Goal: Information Seeking & Learning: Learn about a topic

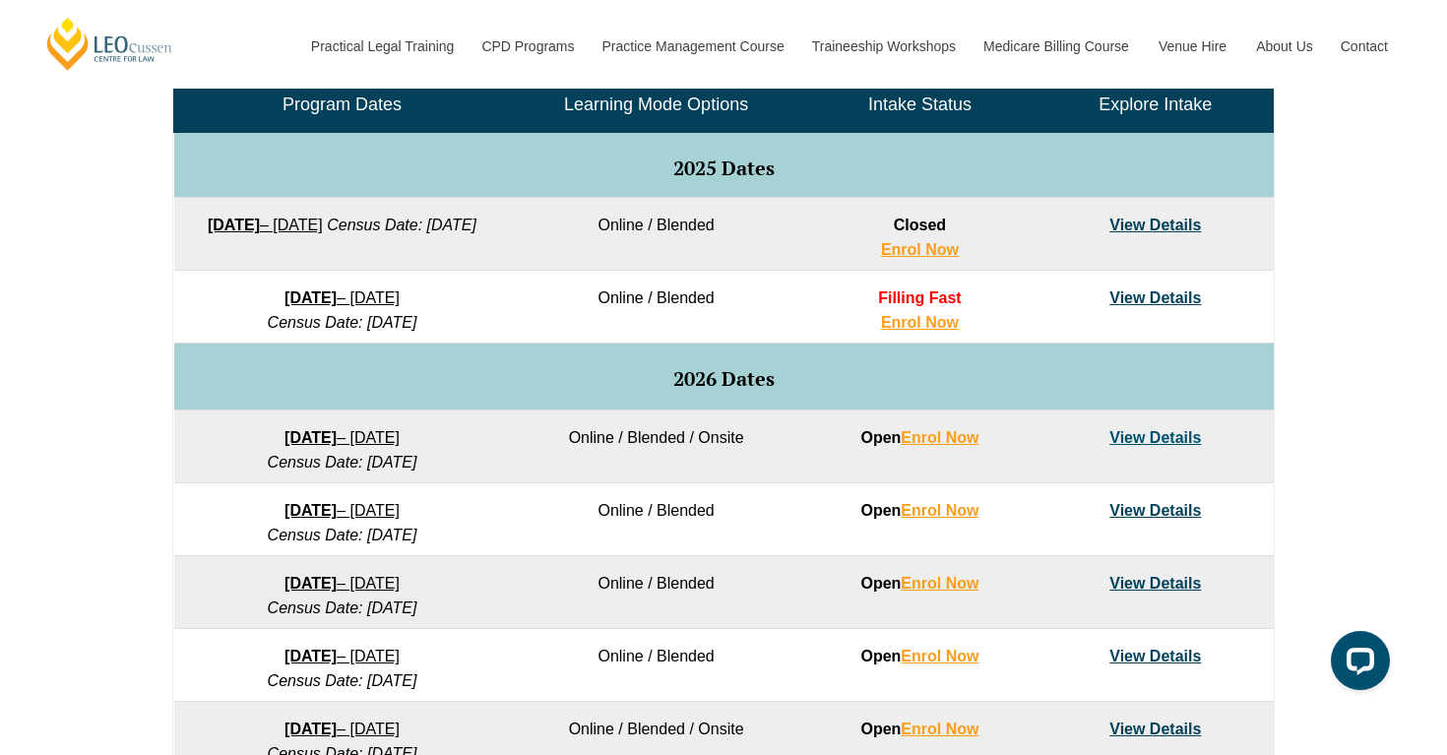
scroll to position [985, 0]
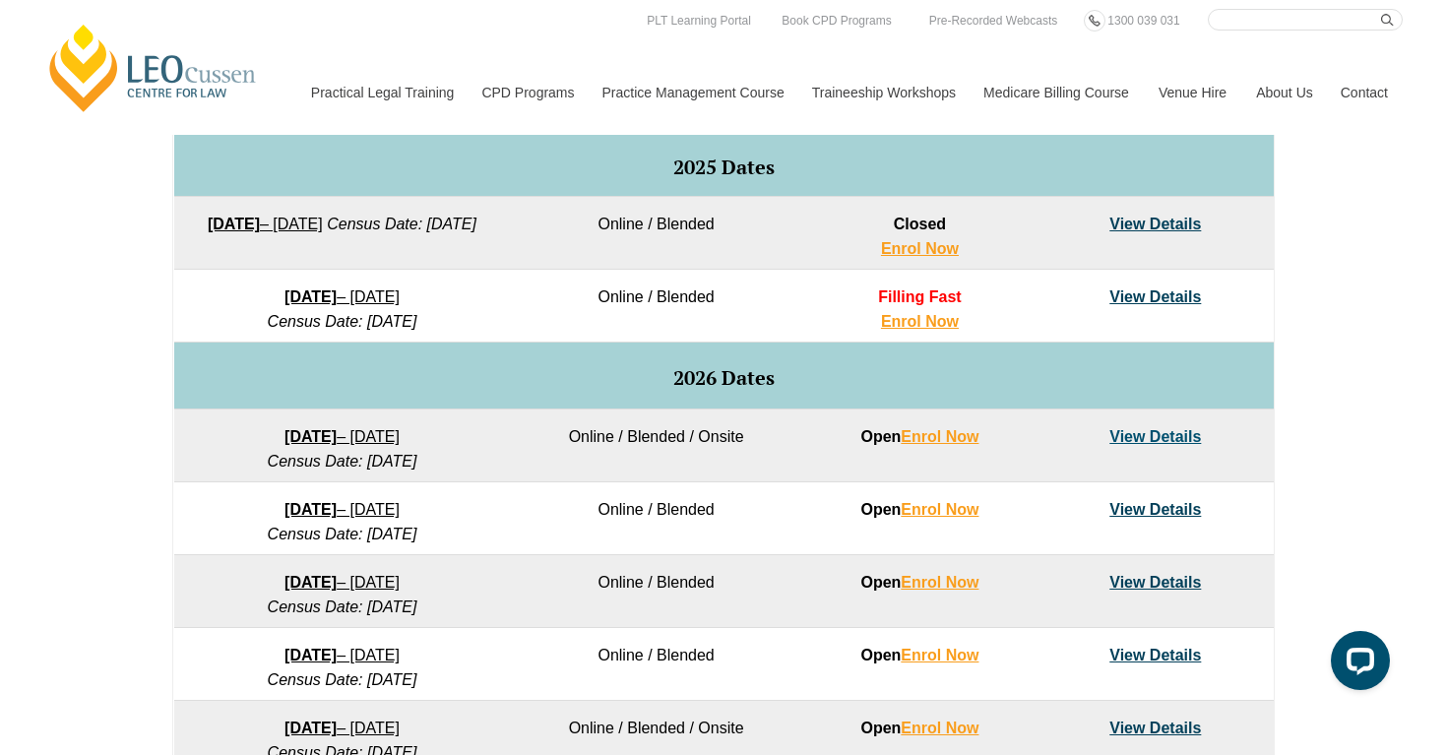
click at [1142, 295] on link "View Details" at bounding box center [1155, 296] width 92 height 17
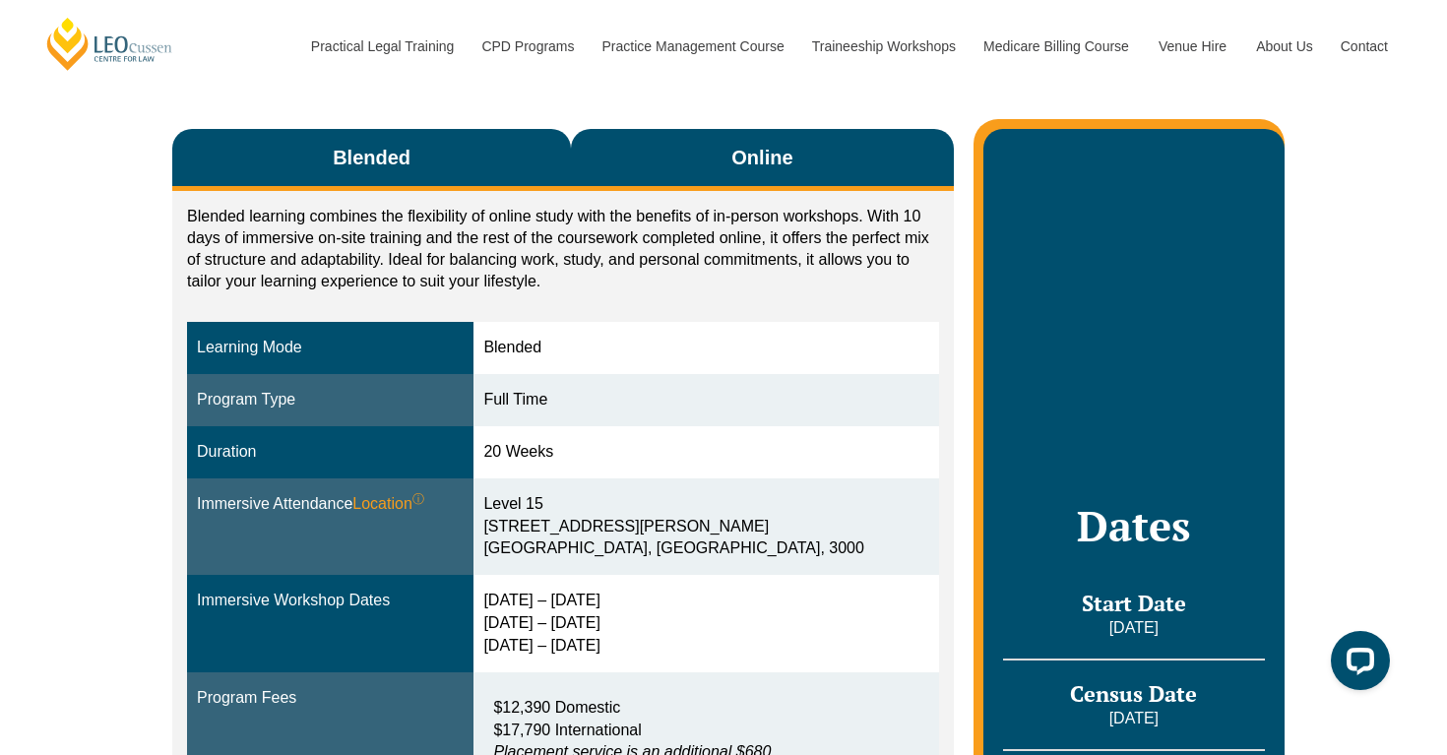
click at [831, 175] on button "Online" at bounding box center [762, 160] width 383 height 62
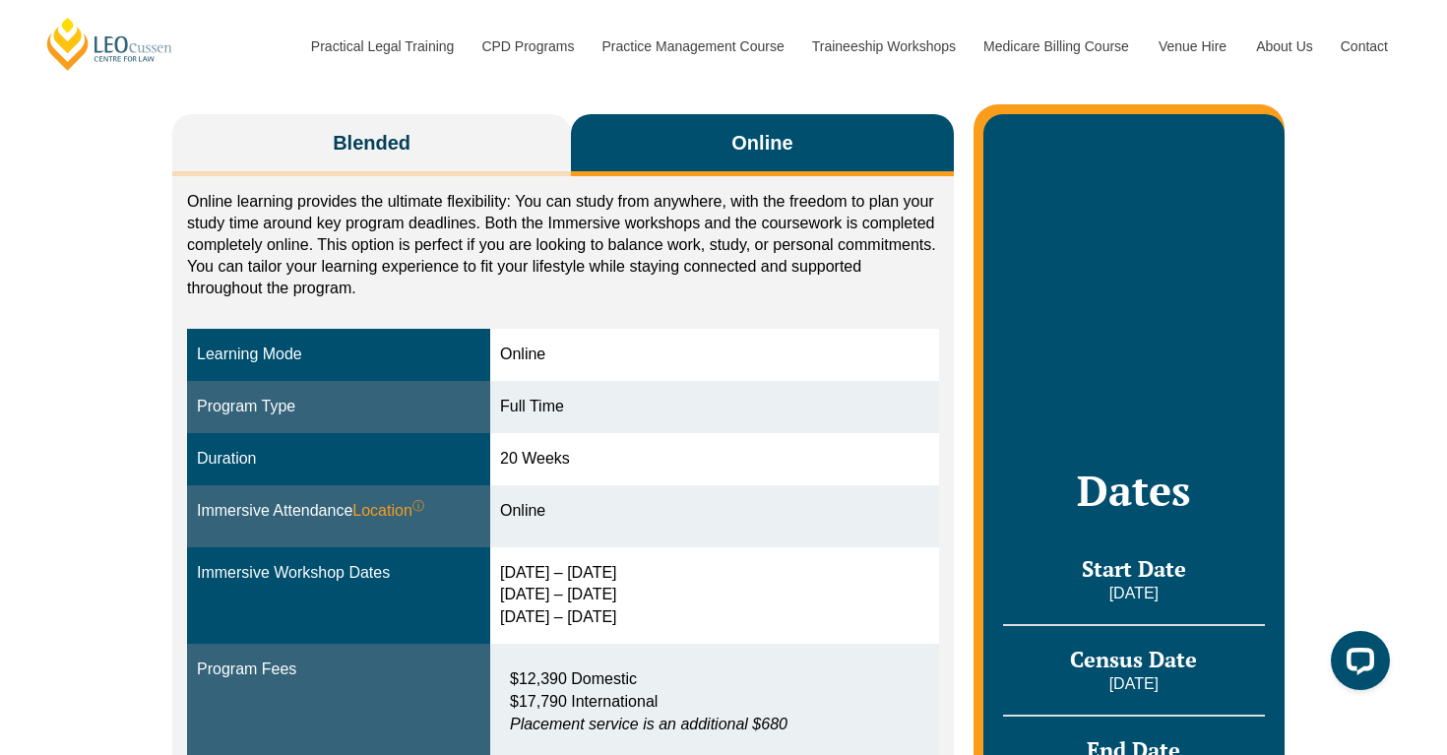
scroll to position [326, 0]
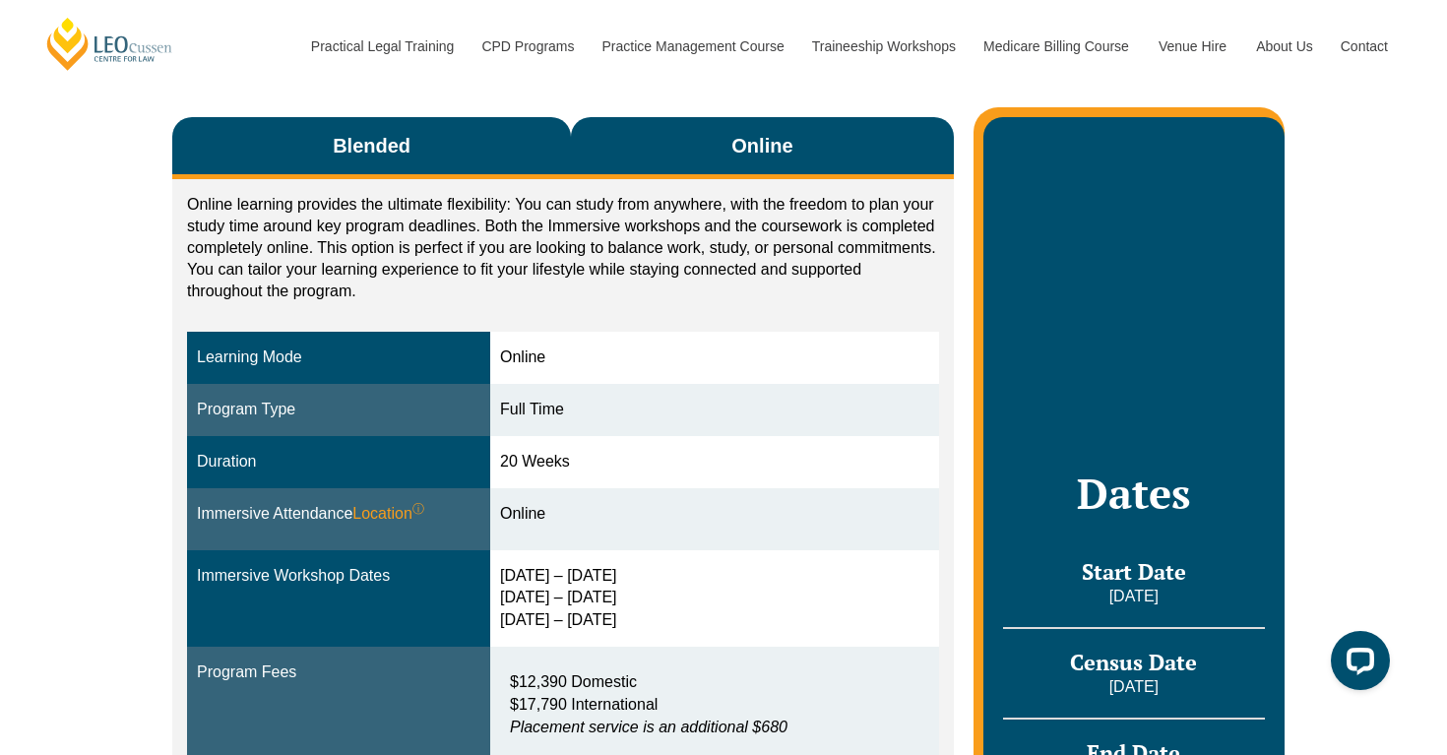
click at [491, 152] on button "Blended" at bounding box center [371, 148] width 399 height 62
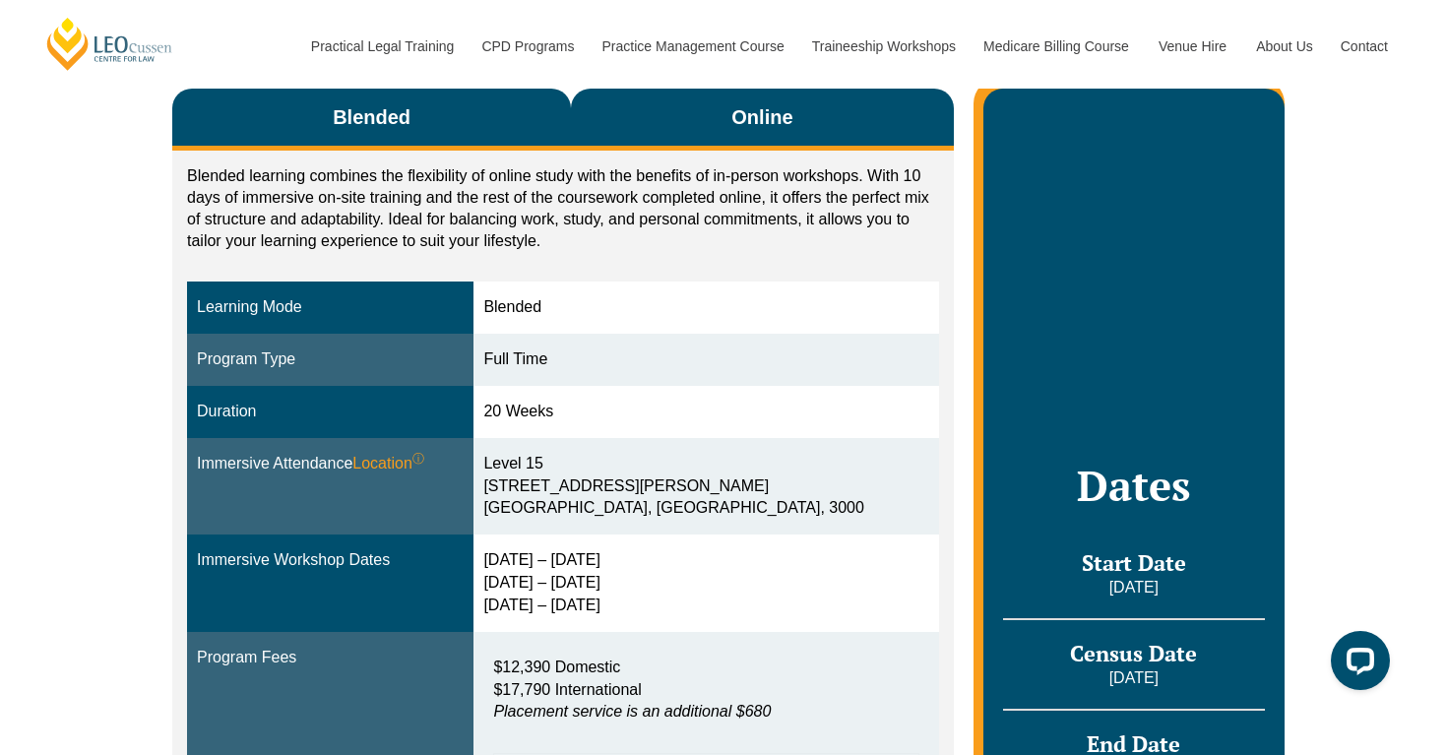
scroll to position [357, 0]
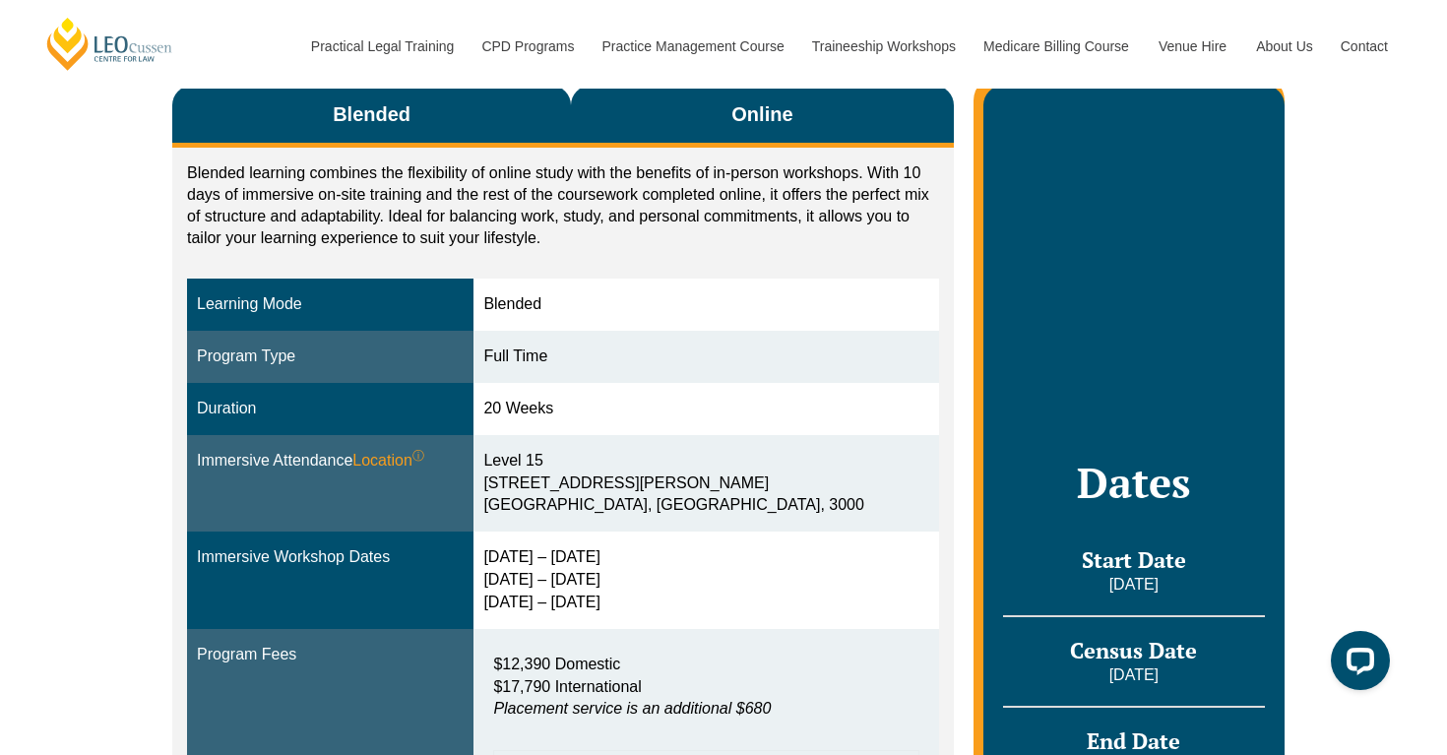
click at [643, 117] on button "Online" at bounding box center [762, 117] width 383 height 62
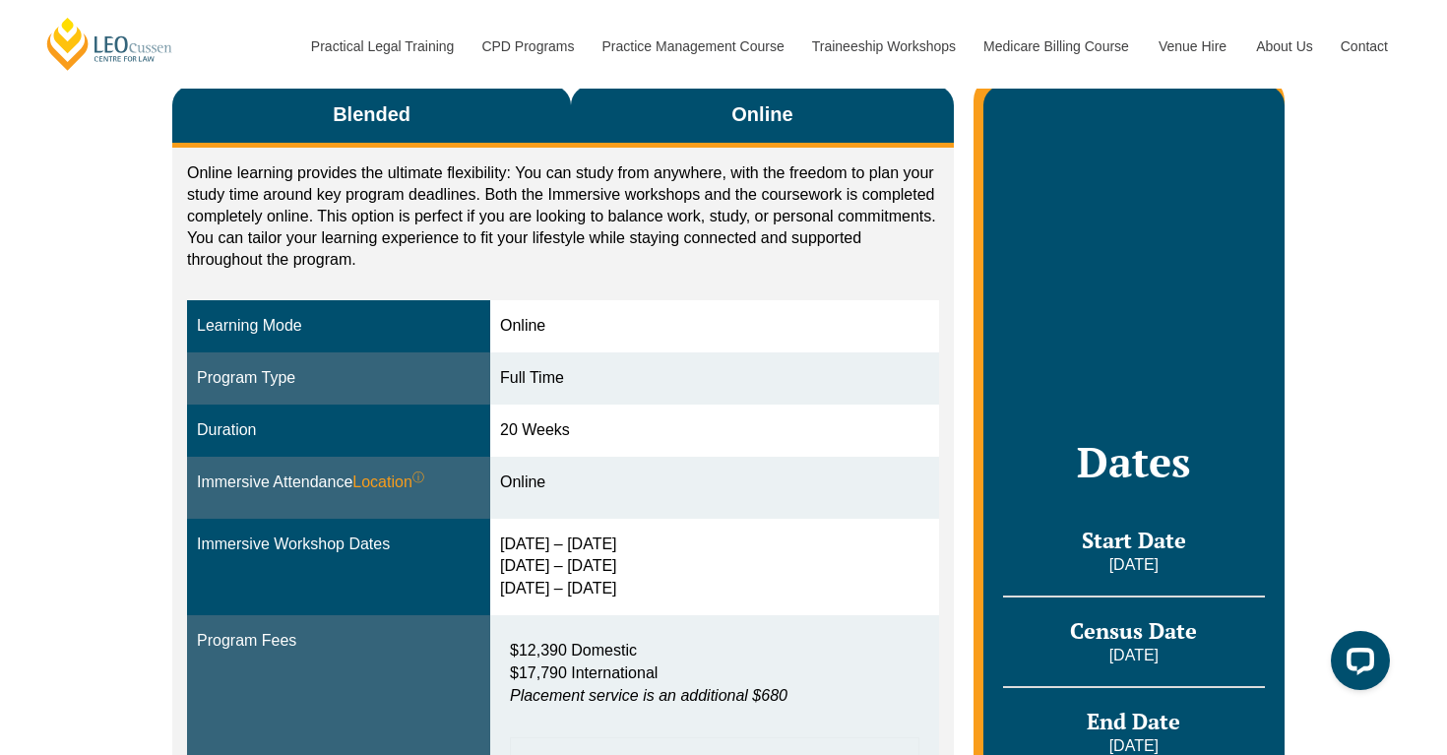
click at [506, 128] on button "Blended" at bounding box center [371, 117] width 399 height 62
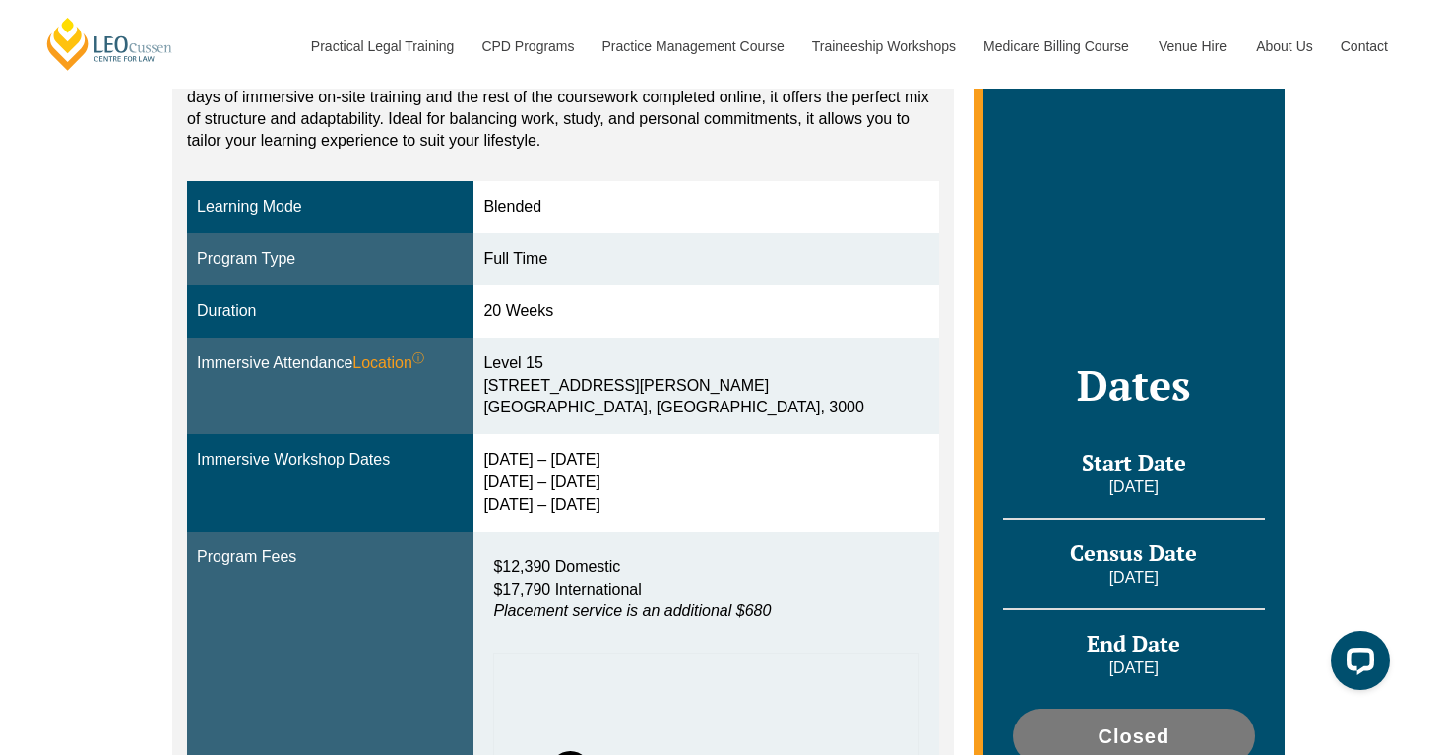
scroll to position [381, 0]
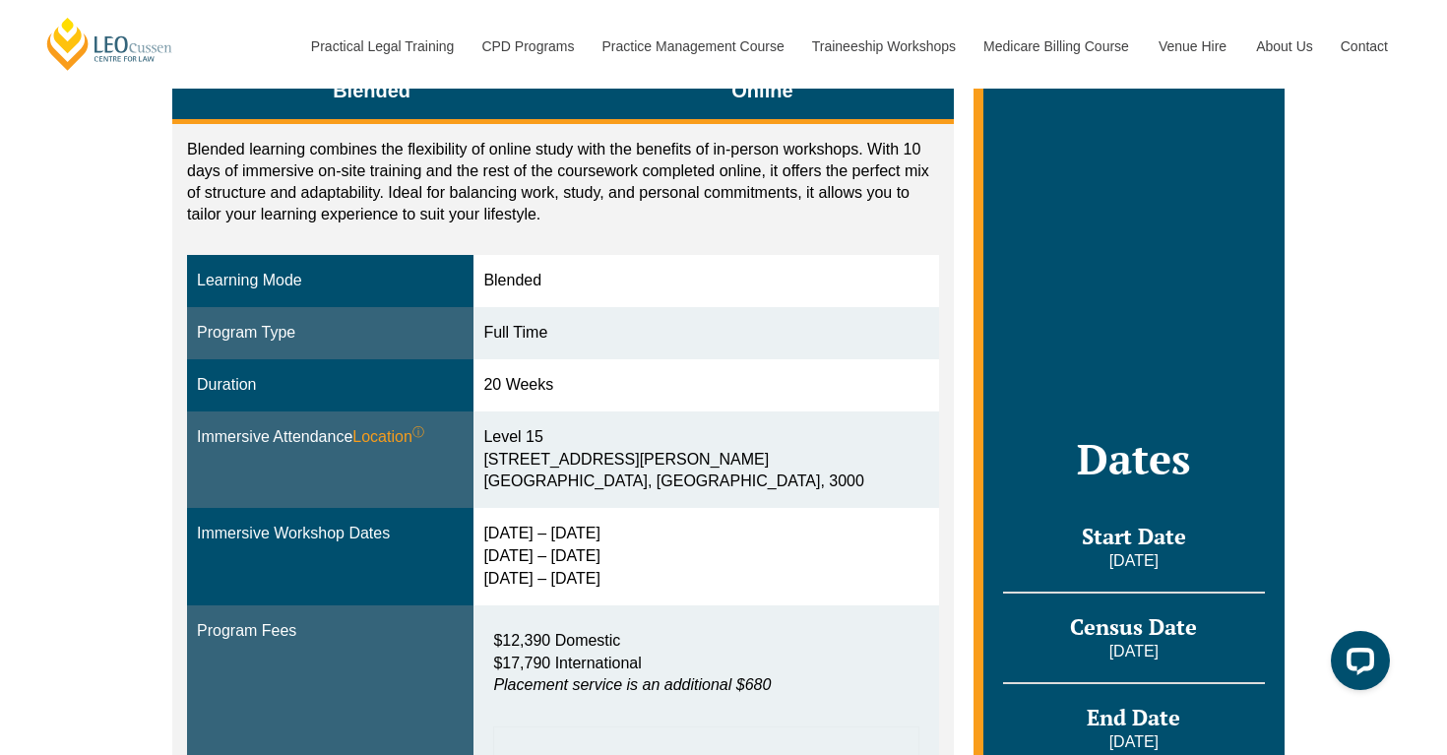
click at [671, 102] on button "Online" at bounding box center [762, 93] width 383 height 62
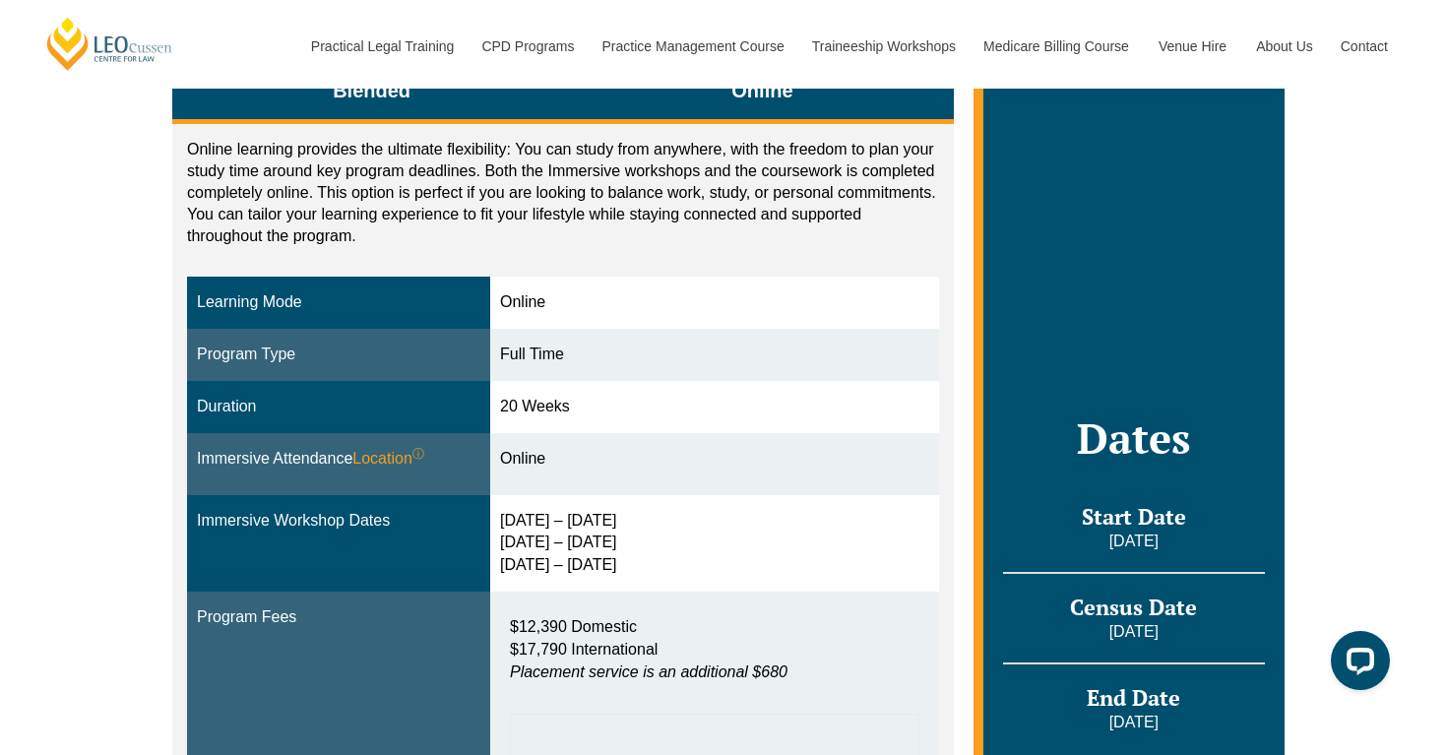
click at [497, 94] on button "Blended" at bounding box center [371, 93] width 399 height 62
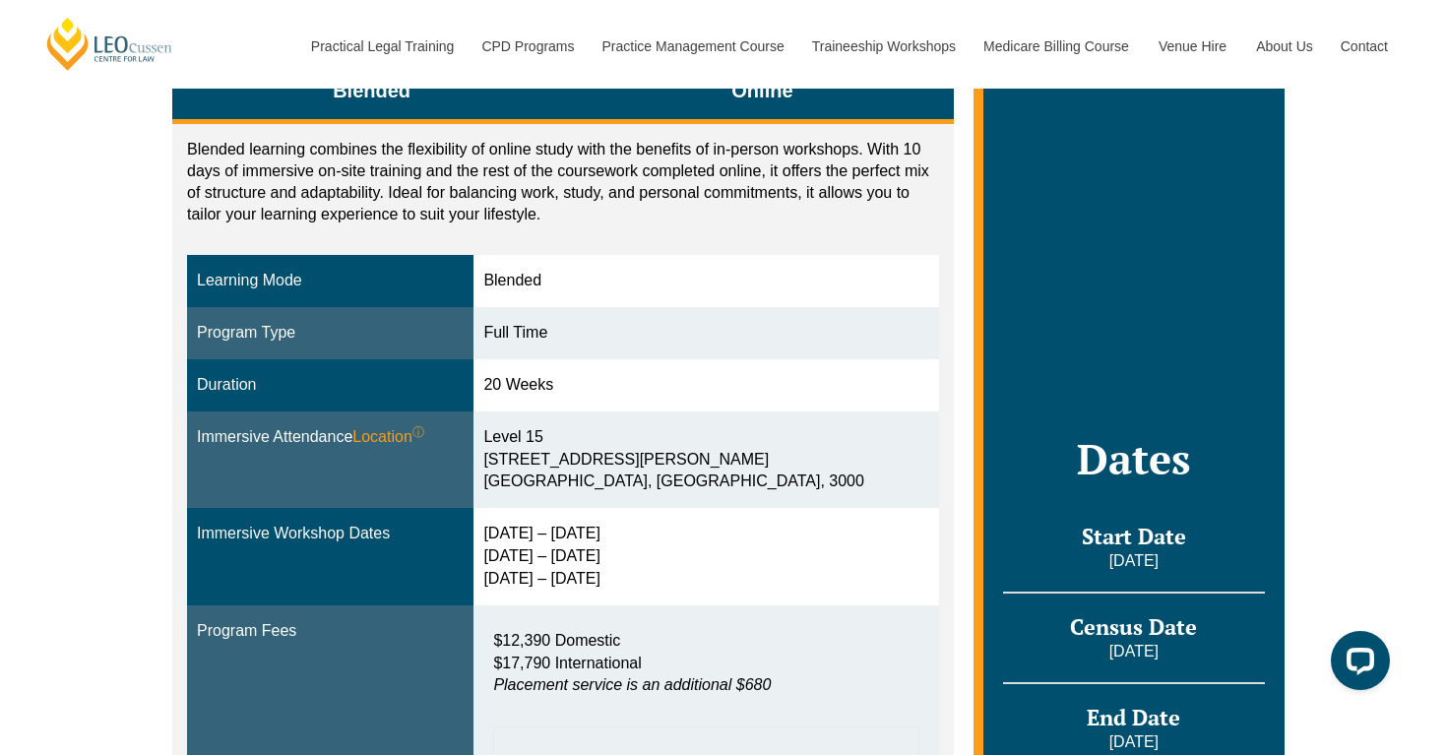
click at [627, 97] on button "Online" at bounding box center [762, 93] width 383 height 62
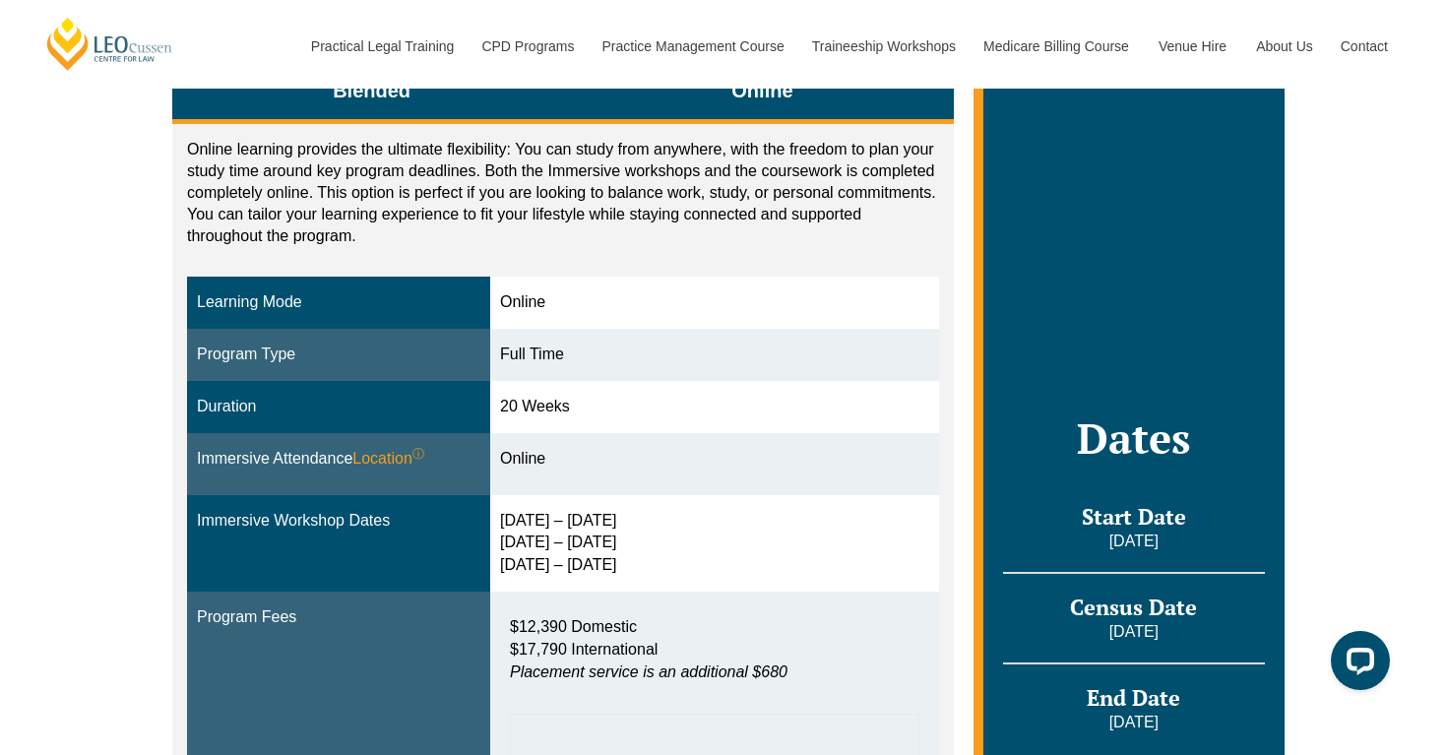
click at [523, 101] on button "Blended" at bounding box center [371, 93] width 399 height 62
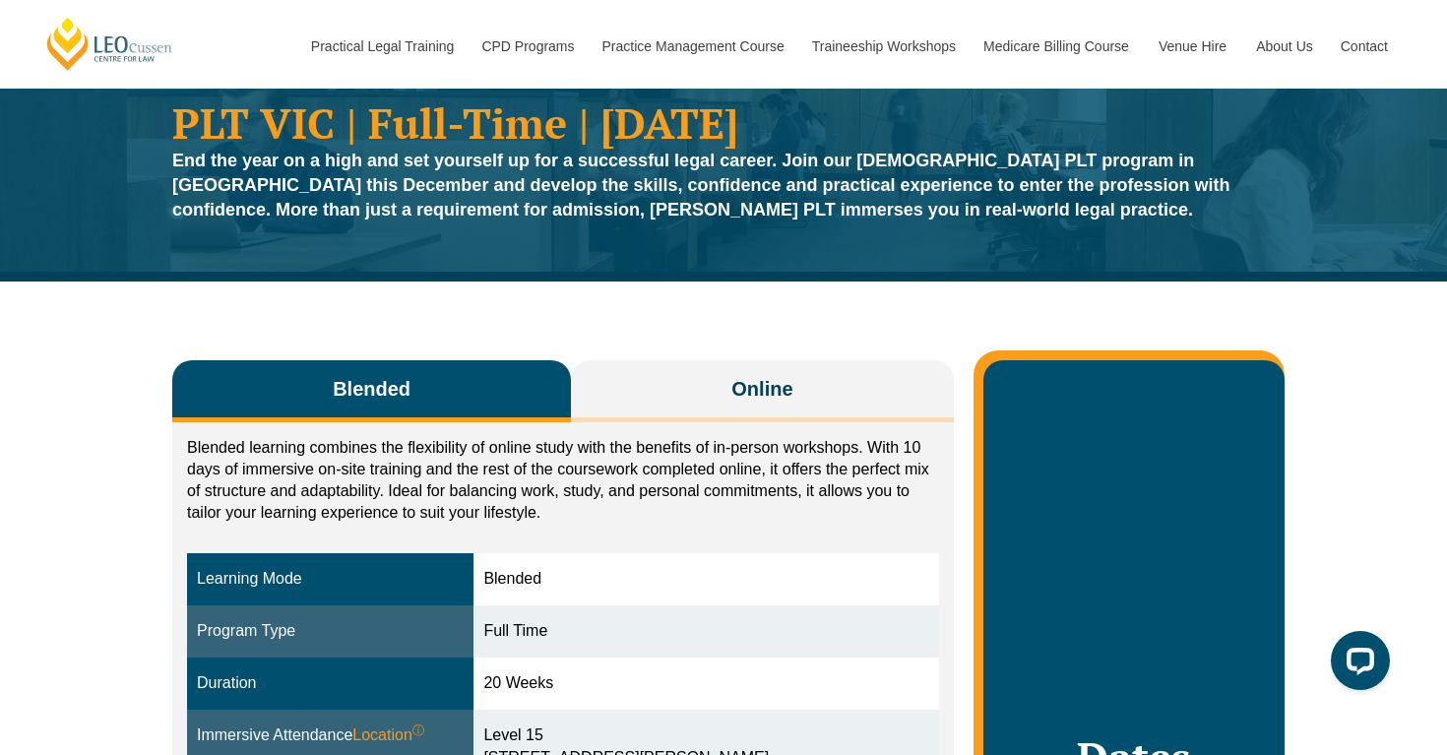
scroll to position [0, 0]
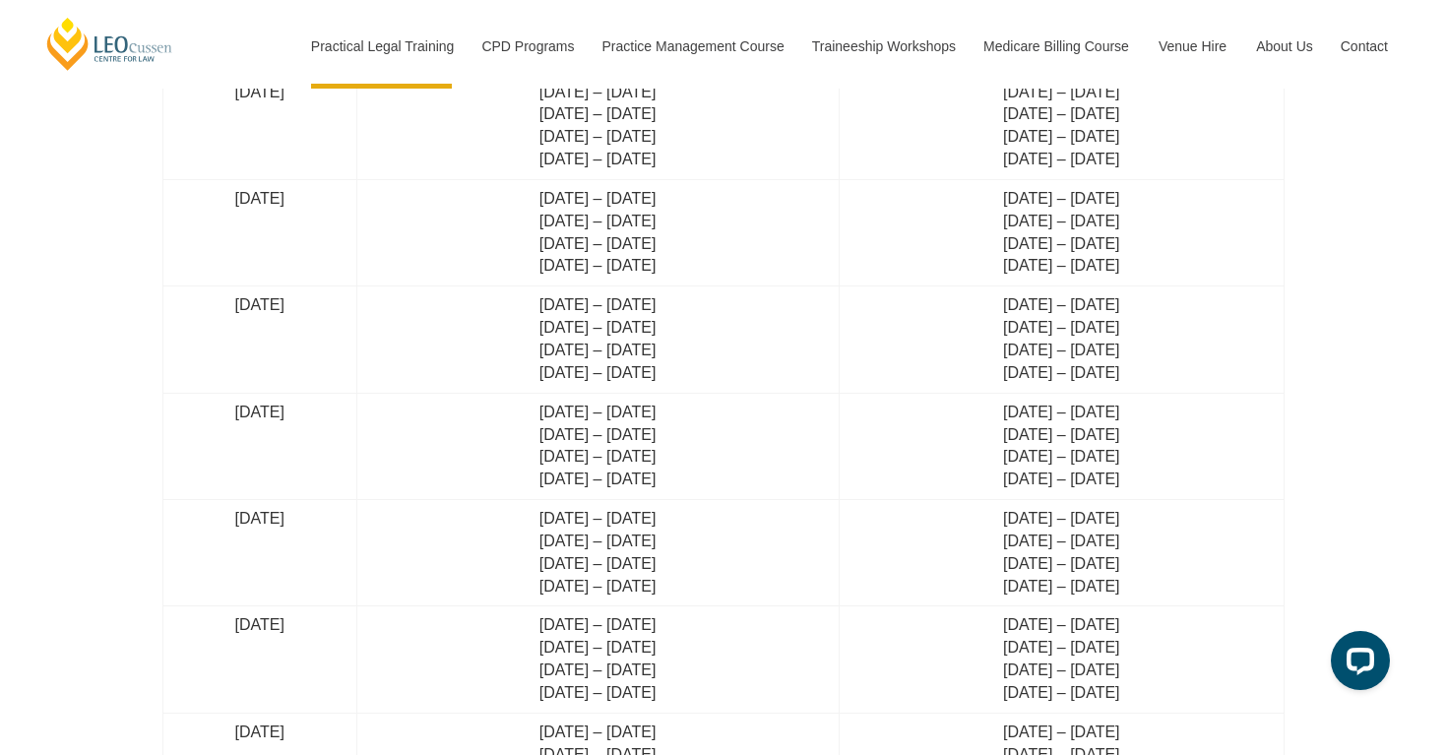
scroll to position [4751, 0]
